Goal: Find contact information

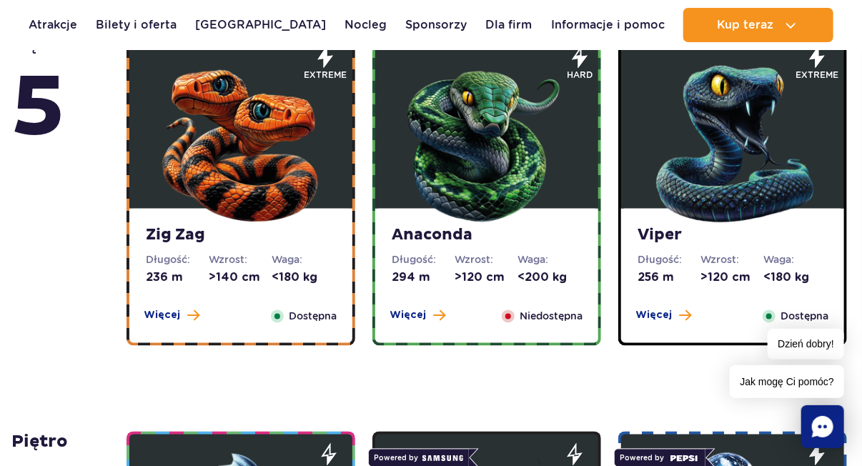
scroll to position [911, 0]
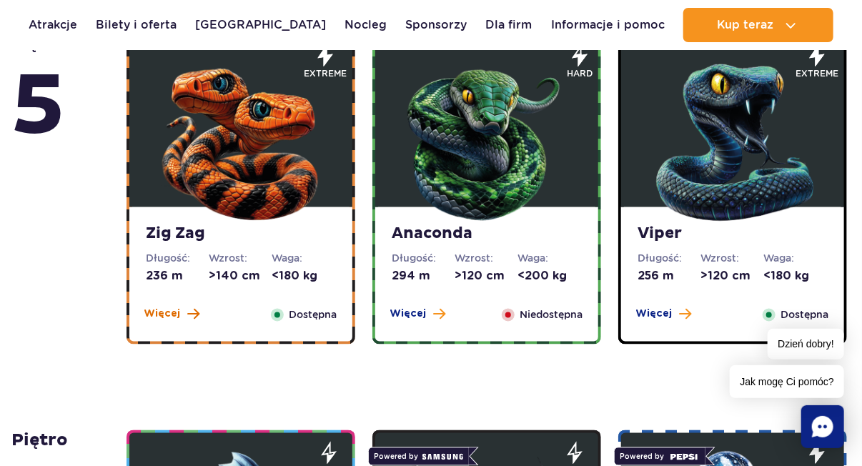
click at [173, 320] on span "Więcej" at bounding box center [162, 314] width 36 height 14
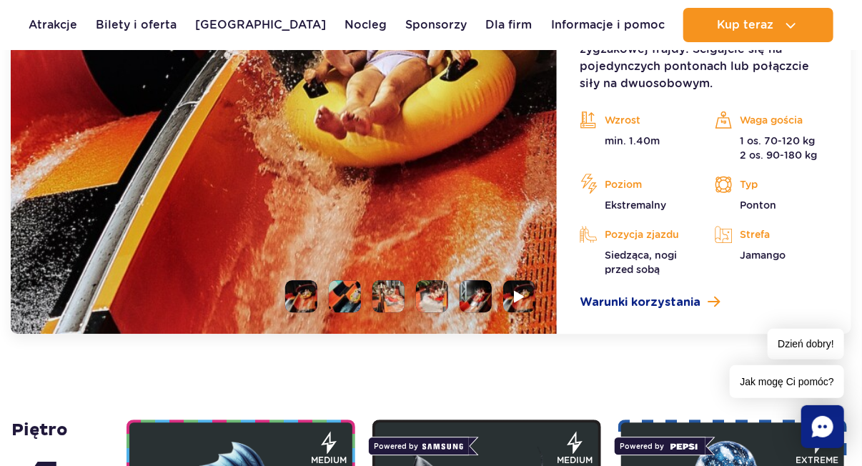
scroll to position [1387, 0]
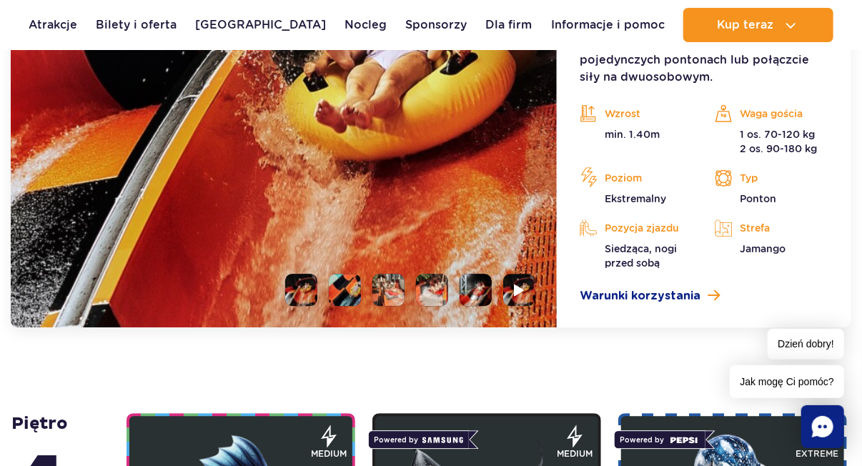
click at [336, 297] on li at bounding box center [345, 290] width 32 height 32
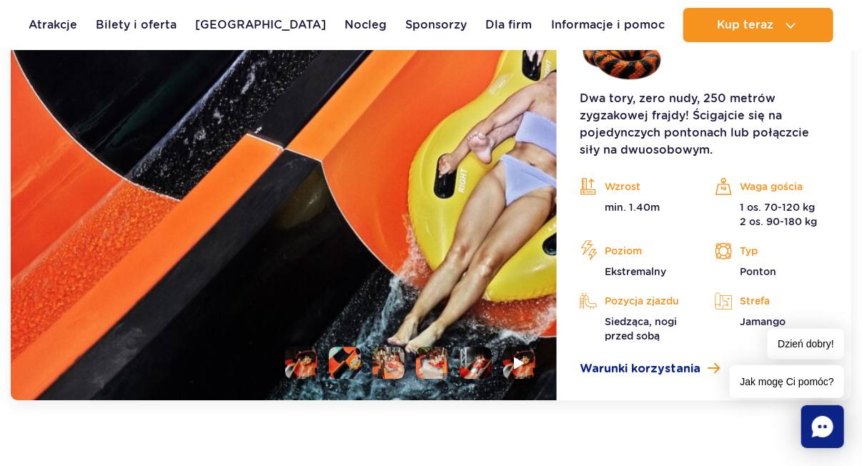
scroll to position [1342, 0]
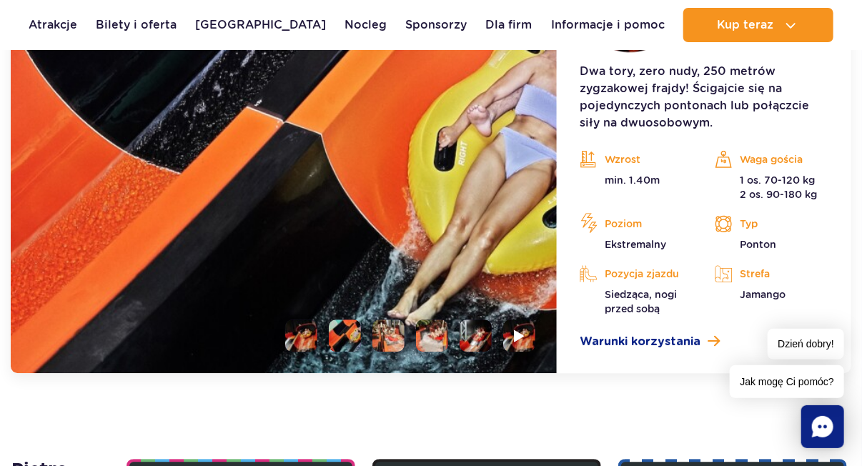
click at [392, 319] on img at bounding box center [284, 159] width 546 height 427
click at [395, 327] on li at bounding box center [388, 336] width 32 height 32
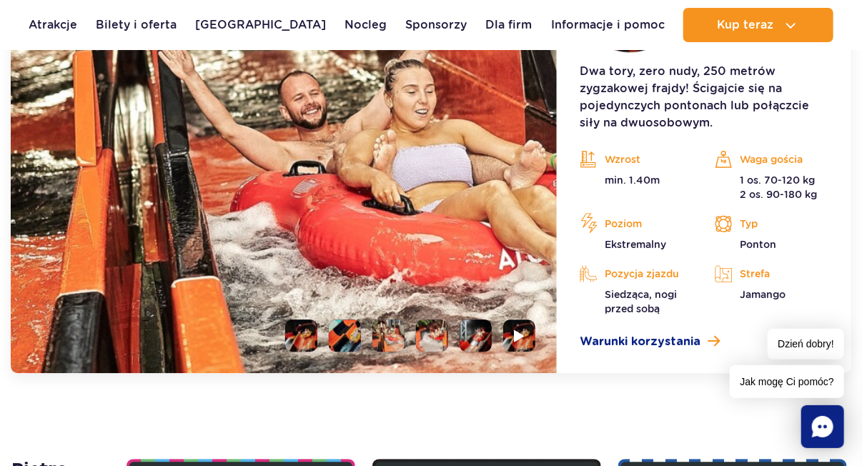
click at [440, 332] on li at bounding box center [432, 336] width 32 height 32
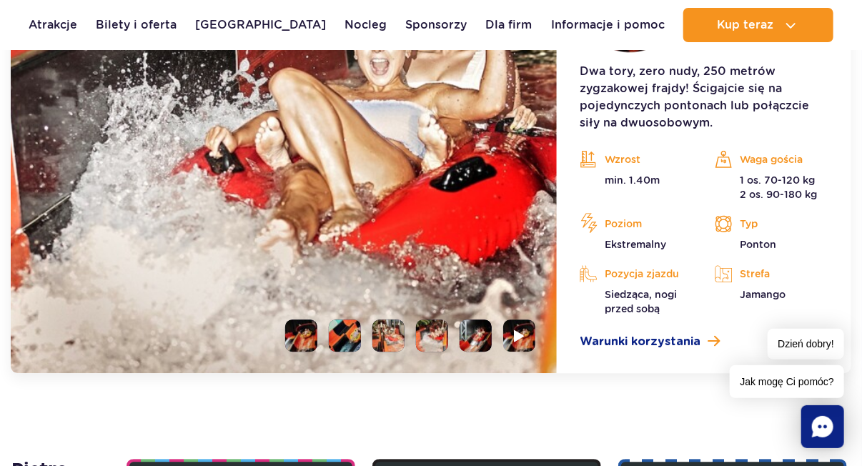
click at [471, 331] on li at bounding box center [476, 336] width 32 height 32
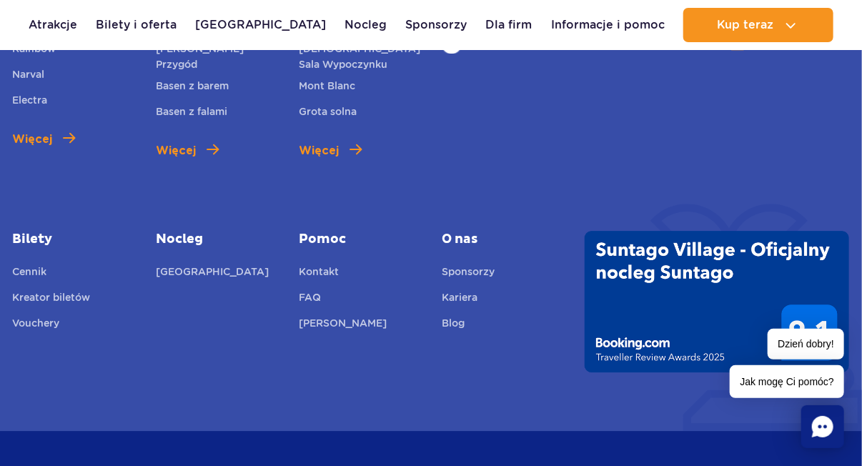
scroll to position [5986, 0]
click at [320, 273] on link "Kontakt" at bounding box center [319, 273] width 40 height 20
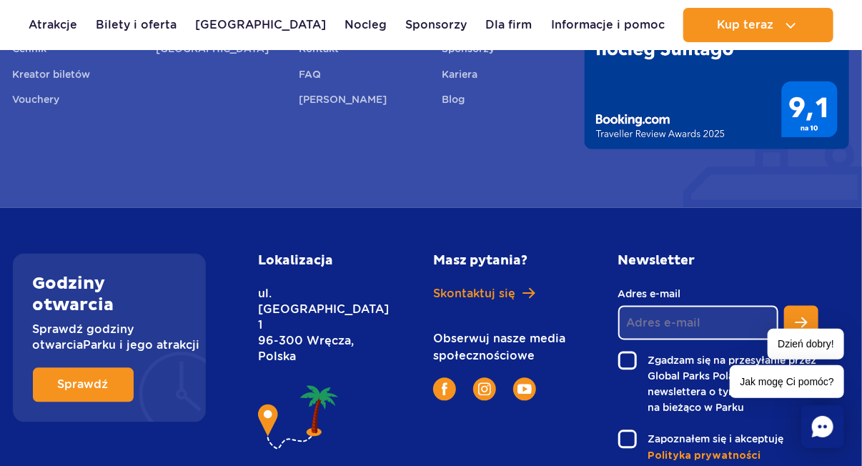
scroll to position [991, 0]
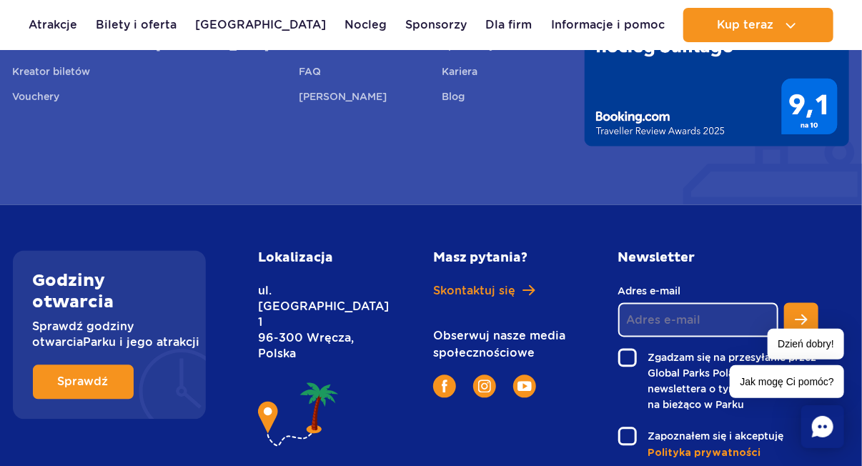
click at [274, 380] on img at bounding box center [298, 416] width 81 height 73
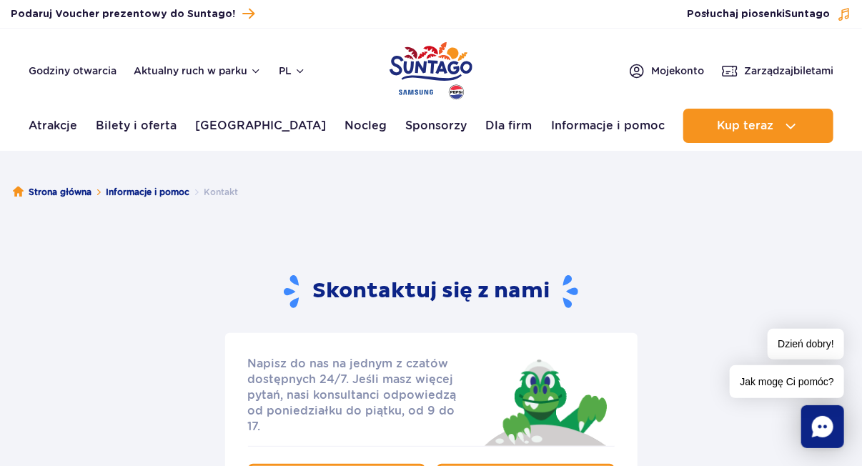
scroll to position [0, 0]
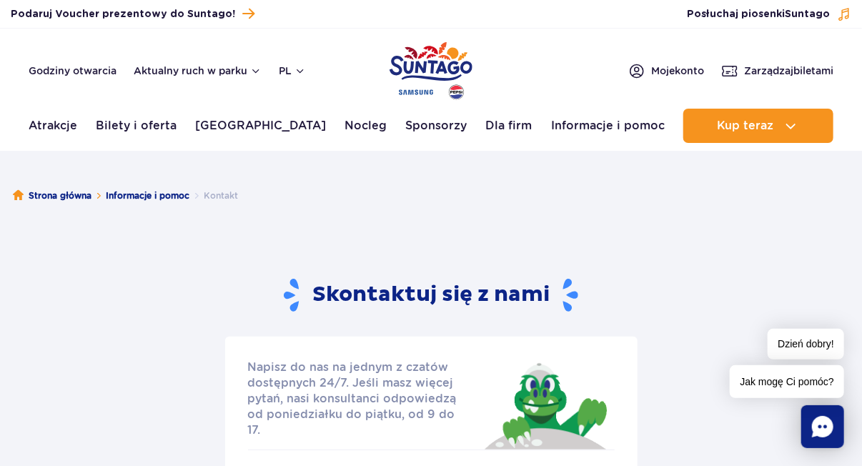
drag, startPoint x: 274, startPoint y: 254, endPoint x: 432, endPoint y: 216, distance: 162.6
click at [432, 216] on div "Strona główna Informacje i pomoc Kontakt Skontaktuj się z nami Napisz do nas na…" at bounding box center [431, 424] width 862 height 529
